Goal: Task Accomplishment & Management: Manage account settings

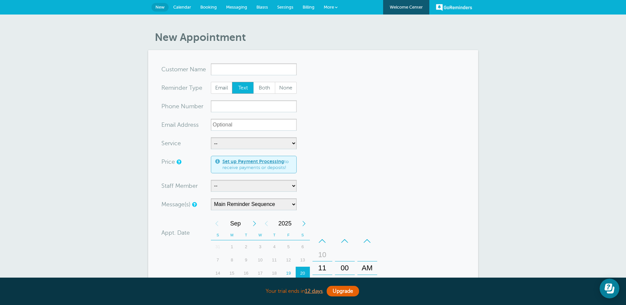
click at [160, 5] on span "New" at bounding box center [159, 7] width 9 height 5
click at [181, 7] on span "Calendar" at bounding box center [182, 7] width 18 height 5
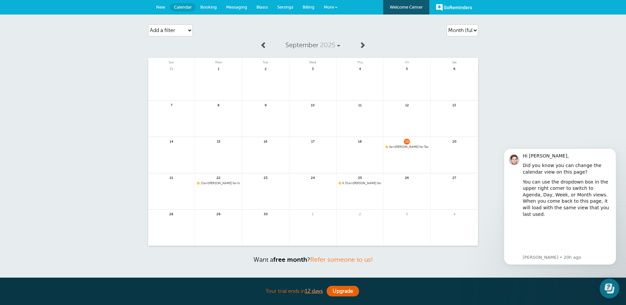
click at [405, 147] on span "9am Kristin Janssen for Tax Planning with Kerry Stueve" at bounding box center [406, 147] width 43 height 4
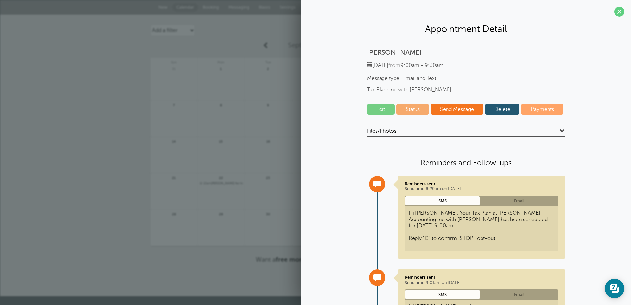
click at [506, 109] on link "Delete" at bounding box center [502, 109] width 35 height 11
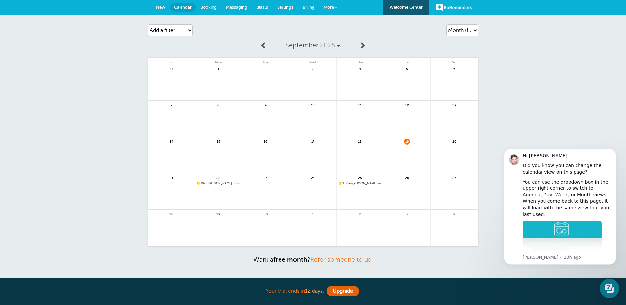
click at [223, 184] on span "10am Nicole for Income Tax Appointment with Kerry Stueve" at bounding box center [218, 183] width 43 height 4
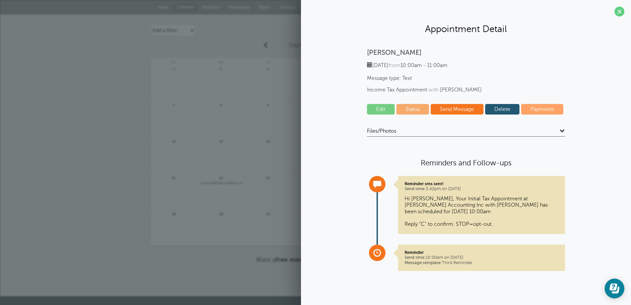
click at [510, 106] on link "Delete" at bounding box center [502, 109] width 35 height 11
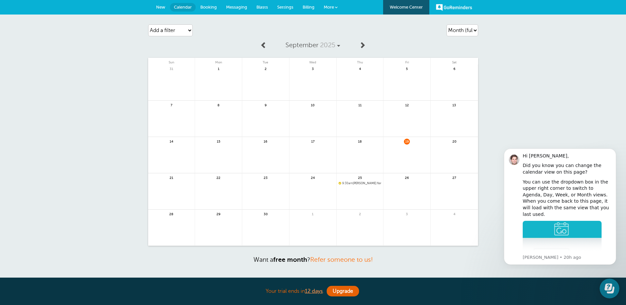
click at [368, 183] on span "9:30am Nicole for Meeting with Kristin Janssen" at bounding box center [360, 183] width 43 height 4
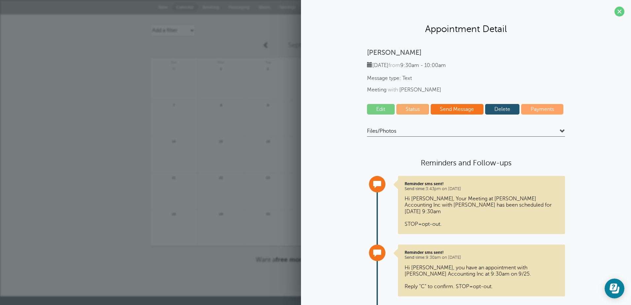
click at [498, 109] on link "Delete" at bounding box center [502, 109] width 35 height 11
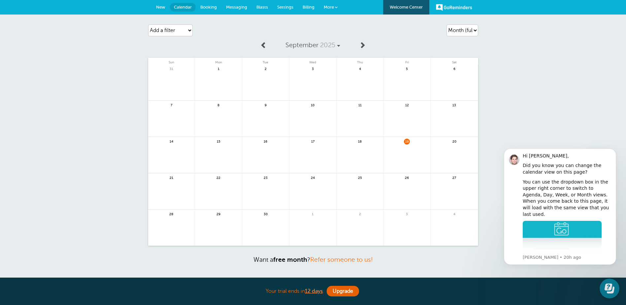
click at [241, 5] on span "Messaging" at bounding box center [236, 7] width 21 height 5
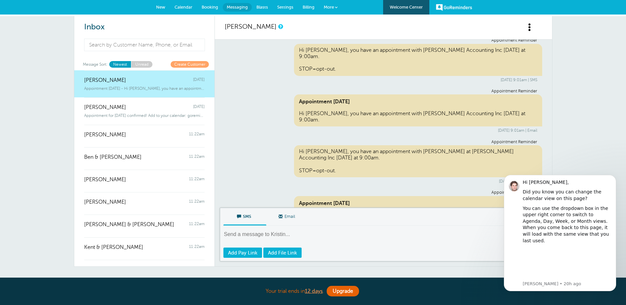
click at [287, 235] on textarea at bounding box center [383, 239] width 321 height 16
type textarea "y"
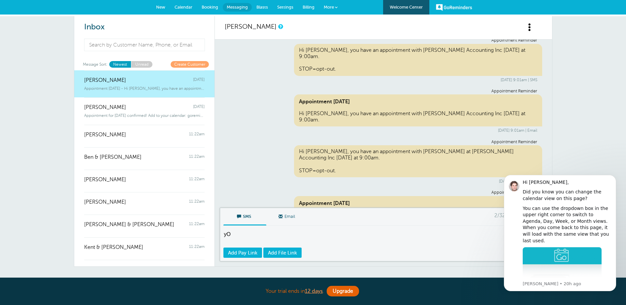
type textarea "y"
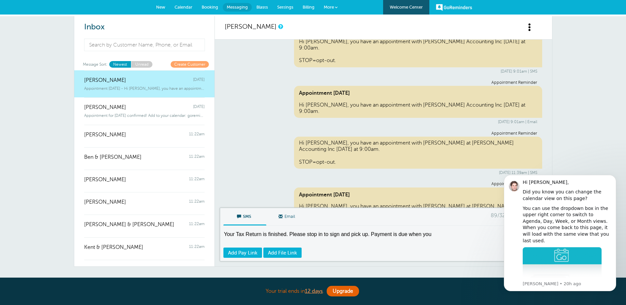
scroll to position [215, 0]
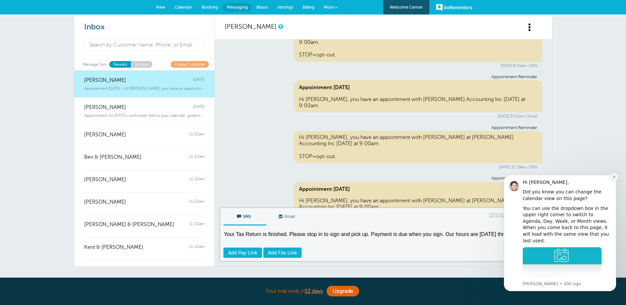
drag, startPoint x: 615, startPoint y: 179, endPoint x: 1027, endPoint y: 392, distance: 464.1
click at [615, 179] on button "Dismiss notification" at bounding box center [614, 177] width 9 height 9
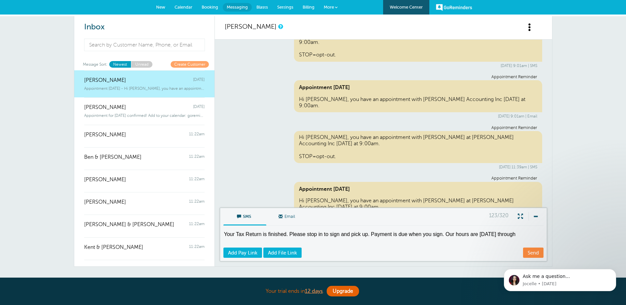
click at [519, 234] on textarea "Your Tax Return is finished. Please stop in to sign and pick up. Payment is due…" at bounding box center [383, 239] width 321 height 16
click at [443, 234] on textarea "Your Tax Return is finished. Please stop in to sign and pick up. Payment is due…" at bounding box center [383, 239] width 321 height 16
click at [309, 240] on textarea "Your Tax Return is finished. Please stop in to sign and pick up. Payment is due…" at bounding box center [383, 239] width 321 height 16
click at [404, 239] on textarea "Your Tax Return is finished. Please stop in to sign and pick up. Payment is due…" at bounding box center [383, 239] width 321 height 16
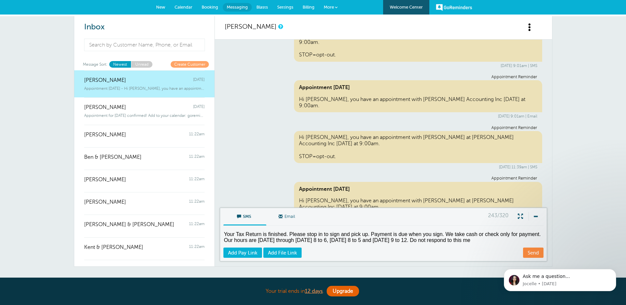
drag, startPoint x: 493, startPoint y: 241, endPoint x: 422, endPoint y: 242, distance: 71.6
click at [422, 242] on textarea "Your Tax Return is finished. Please stop in to sign and pick up. Payment is due…" at bounding box center [383, 239] width 321 height 16
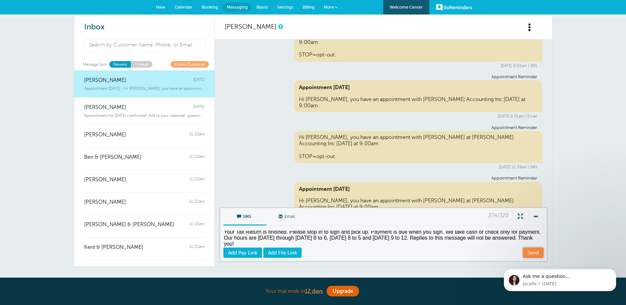
type textarea "Your Tax Return is finished. Please stop in to sign and pick up. Payment is due…"
drag, startPoint x: 536, startPoint y: 254, endPoint x: 522, endPoint y: 254, distance: 14.2
click at [536, 254] on link "Send" at bounding box center [533, 252] width 20 height 10
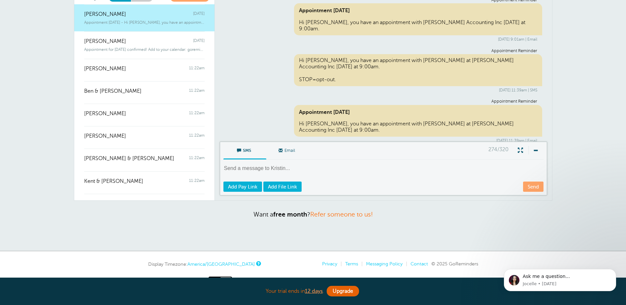
scroll to position [242, 0]
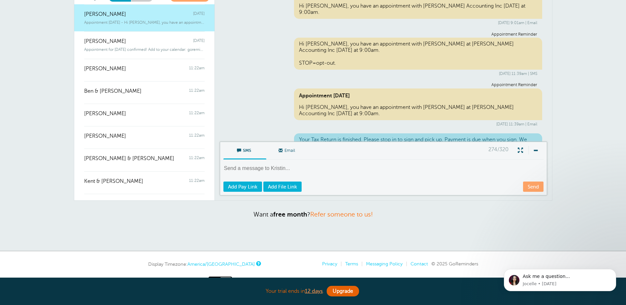
drag, startPoint x: 298, startPoint y: 120, endPoint x: 506, endPoint y: 136, distance: 208.8
click at [506, 136] on div "Your Tax Return is finished. Please stop in to sign and pick up. Payment is due…" at bounding box center [418, 146] width 248 height 26
copy div "Your Tax Return is finished. Please stop in to sign and pick up. Payment is due…"
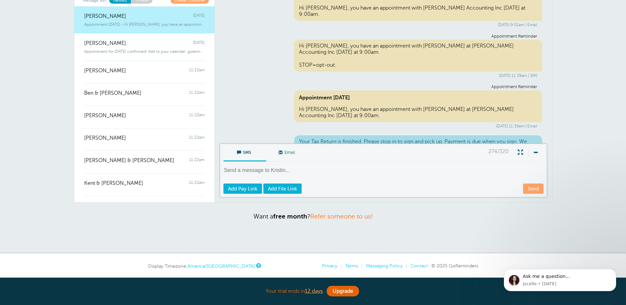
scroll to position [0, 0]
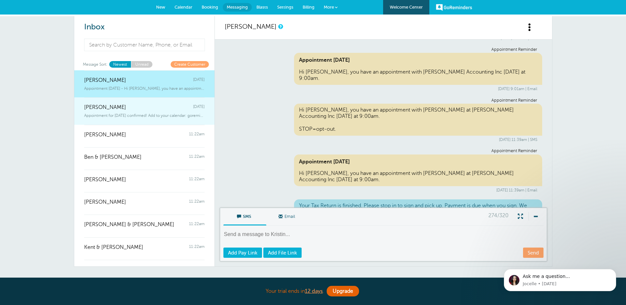
click at [118, 112] on div "Appointment for Monday, Sep. 22 confirmed! Add to your calendar: goreminder" at bounding box center [144, 114] width 120 height 7
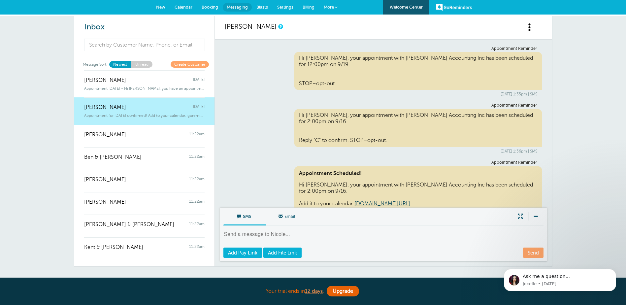
scroll to position [1849, 0]
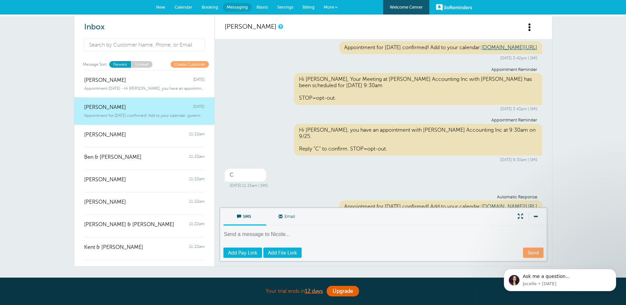
click at [271, 235] on textarea at bounding box center [383, 239] width 321 height 16
paste textarea "Your Tax Return is finished. Please stop in to sign and pick up. Payment is due…"
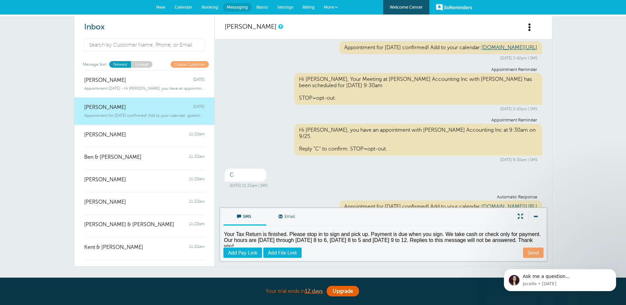
scroll to position [2, 0]
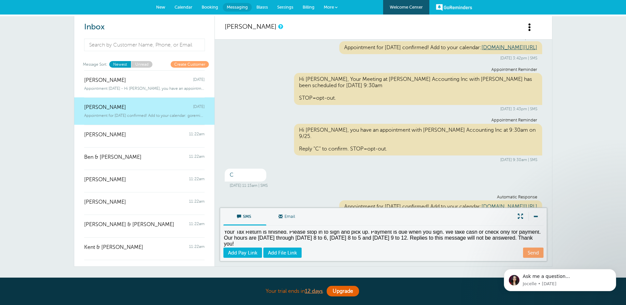
type textarea "Your Tax Return is finished. Please stop in to sign and pick up. Payment is due…"
click at [535, 254] on link "Send" at bounding box center [533, 252] width 20 height 10
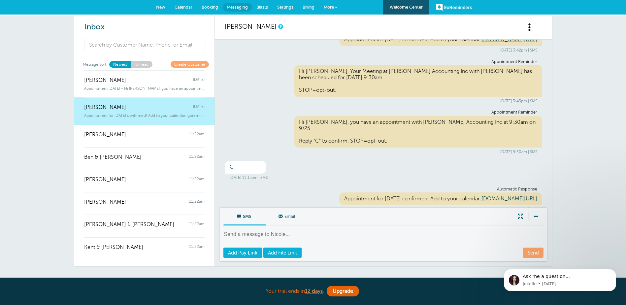
scroll to position [1876, 0]
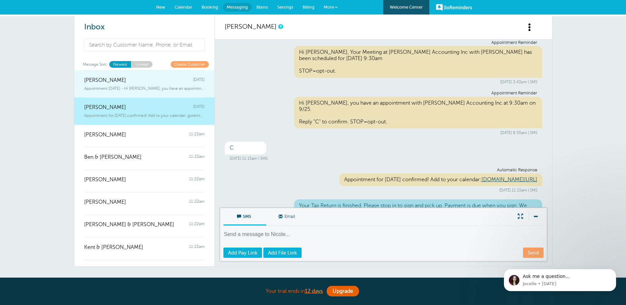
click at [110, 88] on span "Appointment Tomorrow - Hi Kristin, you have an appointment with Kerry Stueve at…" at bounding box center [144, 88] width 120 height 5
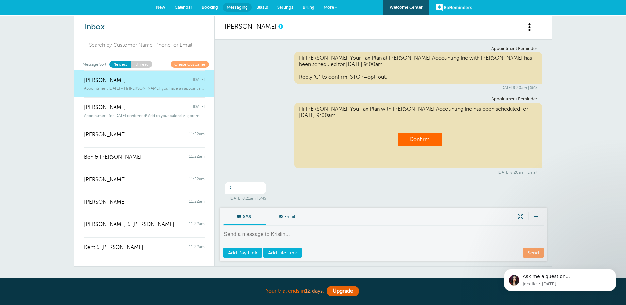
scroll to position [254, 0]
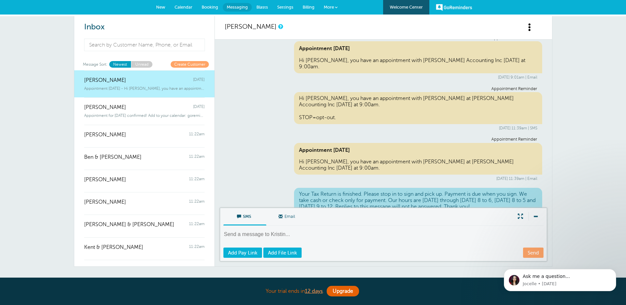
click at [520, 215] on span at bounding box center [520, 216] width 13 height 9
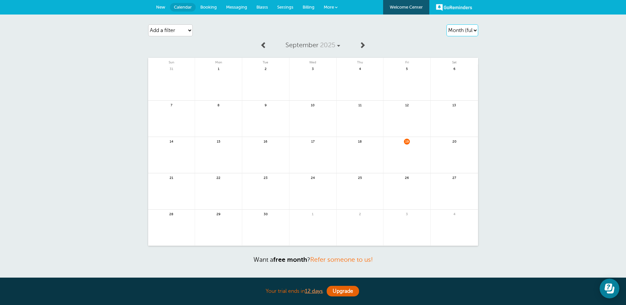
click at [468, 30] on select "Agenda Day Week Month (full view) Month (condensed)" at bounding box center [462, 30] width 32 height 12
select select "week"
click at [446, 24] on select "Agenda Day Week Month (full view) Month (condensed)" at bounding box center [462, 30] width 32 height 12
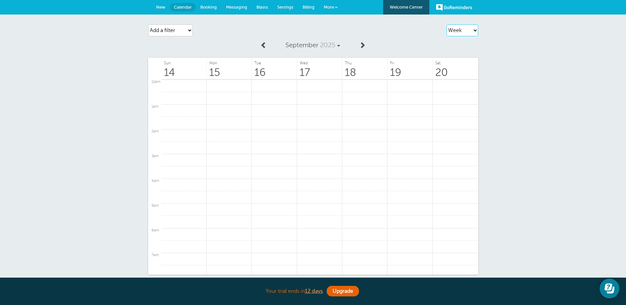
scroll to position [231, 0]
click at [207, 6] on span "Booking" at bounding box center [208, 7] width 16 height 5
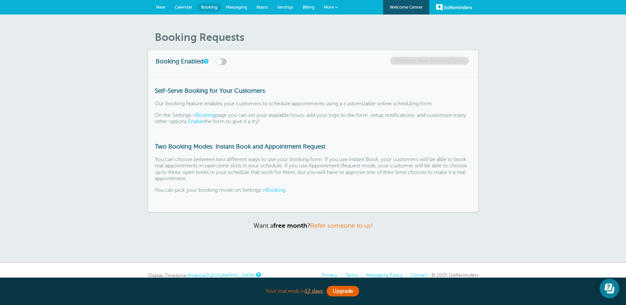
click at [311, 7] on span "Billing" at bounding box center [309, 7] width 12 height 5
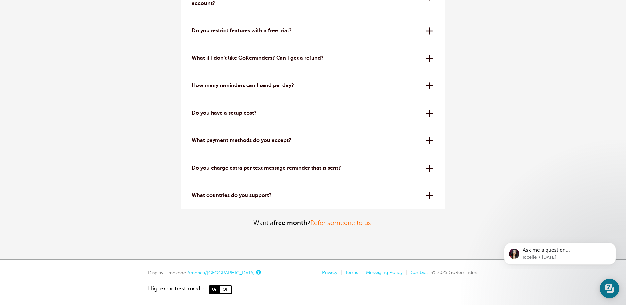
scroll to position [2073, 0]
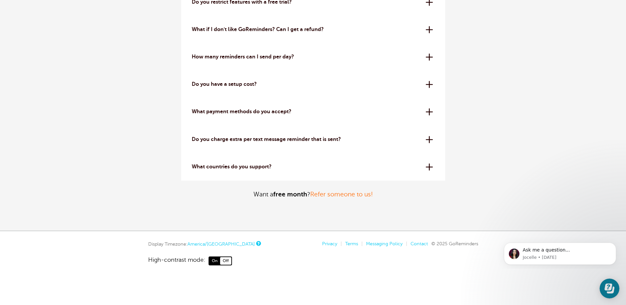
click at [428, 84] on div "Do you have a setup cost? Absolutely not. All plans are month to month or year …" at bounding box center [313, 84] width 264 height 27
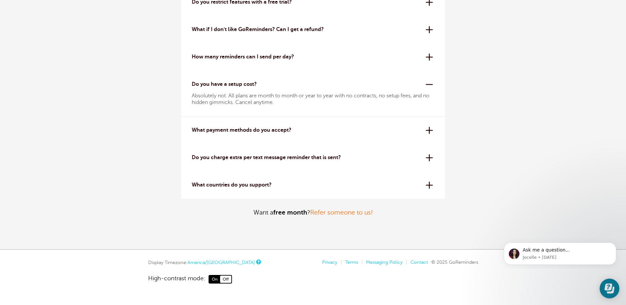
click at [430, 131] on div "What payment methods do you accept? We use Stripe for secure credit card proces…" at bounding box center [313, 129] width 264 height 27
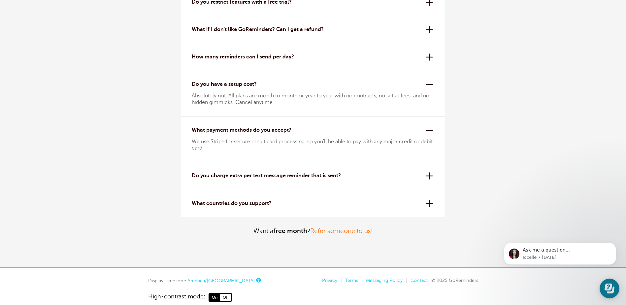
click at [426, 176] on div "Do you charge extra per text message reminder that is sent? Nope! Our pricing i…" at bounding box center [313, 175] width 264 height 27
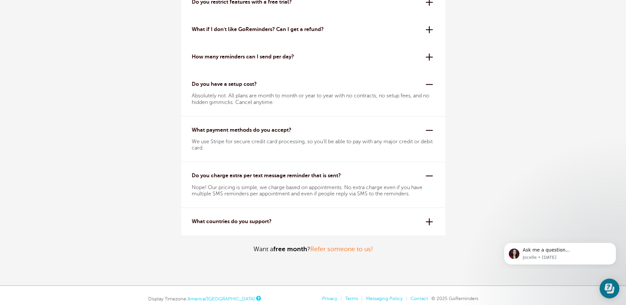
click at [429, 221] on div "What countries do you support? The [GEOGRAPHIC_DATA], [GEOGRAPHIC_DATA], [GEOGR…" at bounding box center [313, 221] width 264 height 27
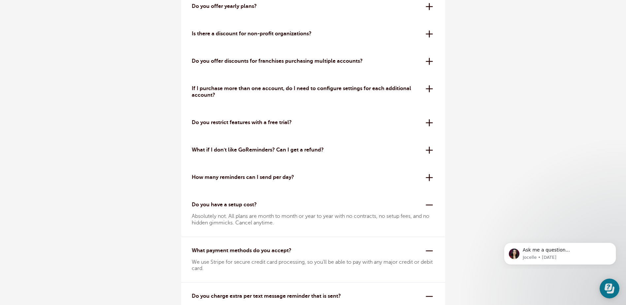
scroll to position [1941, 0]
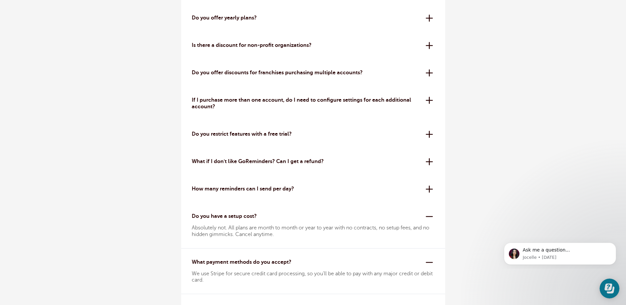
click at [427, 187] on div "How many reminders can I send per day? All plans have a 24-hour reminder sendin…" at bounding box center [313, 188] width 264 height 27
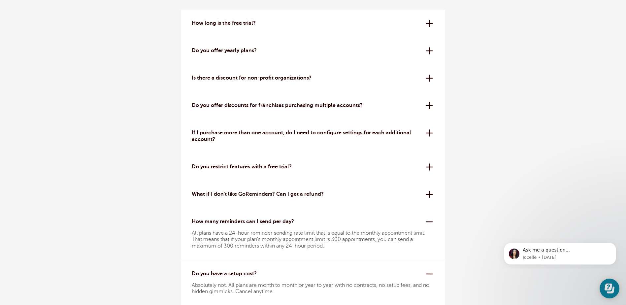
scroll to position [1908, 0]
click at [429, 193] on div "What if I don't like GoReminders? Can I get a refund? We offer a 30-day money-b…" at bounding box center [313, 194] width 264 height 27
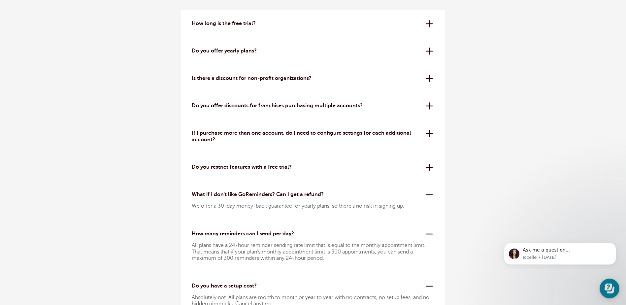
click at [432, 169] on div "Do you restrict features with a free trial? No! While trials are more limited t…" at bounding box center [313, 166] width 264 height 27
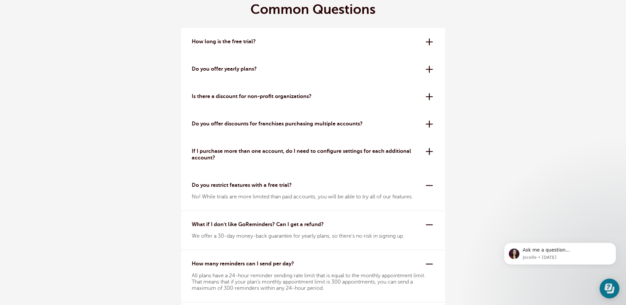
scroll to position [1875, 0]
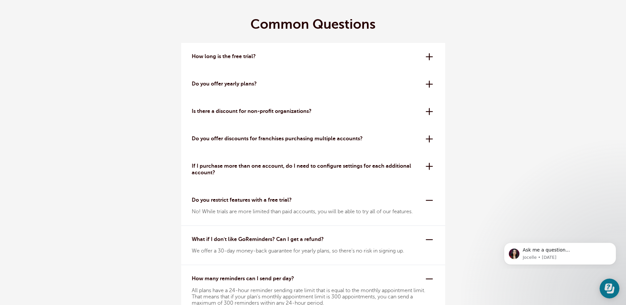
click at [429, 167] on div "If I purchase more than one account, do I need to configure settings for each a…" at bounding box center [313, 169] width 264 height 34
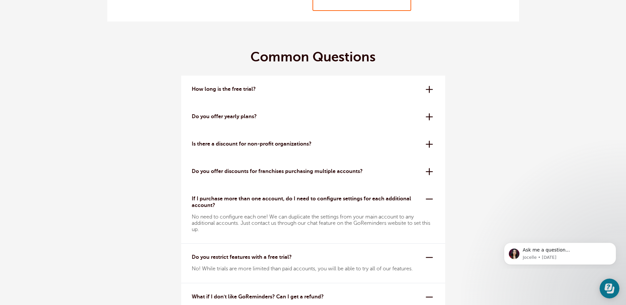
scroll to position [1842, 0]
click at [427, 171] on div "Do you offer discounts for franchises purchasing multiple accounts? Yes! We off…" at bounding box center [313, 171] width 264 height 27
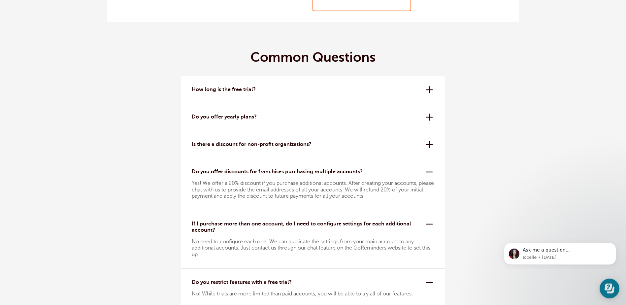
click at [432, 143] on div "Is there a discount for non-profit organizations? Yes, we offer a 20% off disco…" at bounding box center [313, 144] width 264 height 27
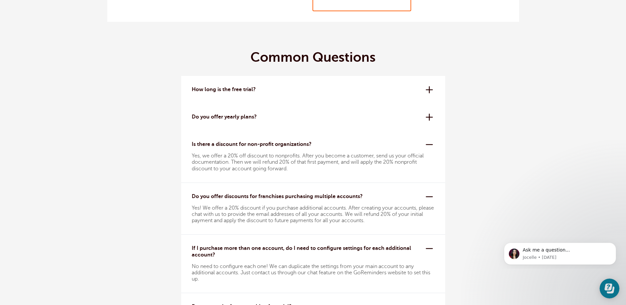
click at [428, 88] on div "How long is the free trial? The free trial is 14 days. No credit card needed to…" at bounding box center [313, 89] width 264 height 27
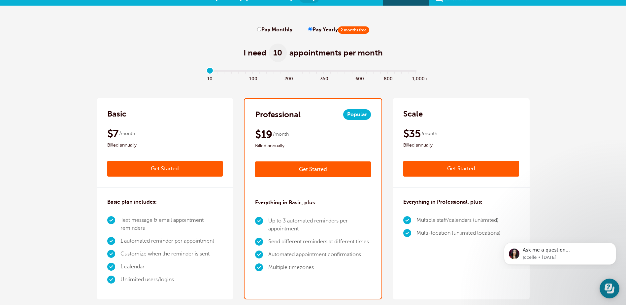
scroll to position [0, 0]
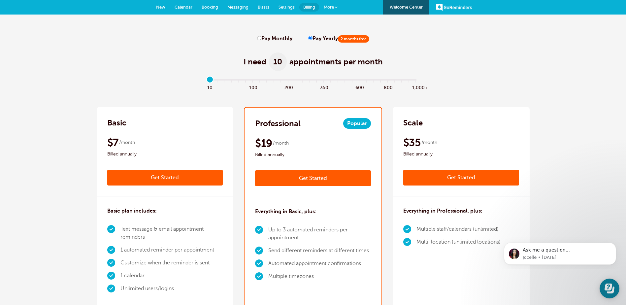
click at [329, 8] on span "More" at bounding box center [329, 7] width 10 height 5
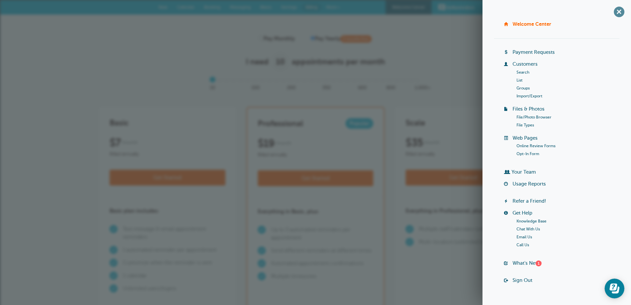
click at [614, 15] on span "+" at bounding box center [618, 11] width 15 height 15
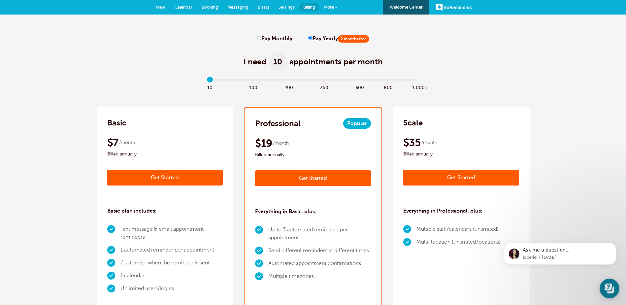
click at [282, 8] on span "Settings" at bounding box center [286, 7] width 16 height 5
